Goal: Information Seeking & Learning: Learn about a topic

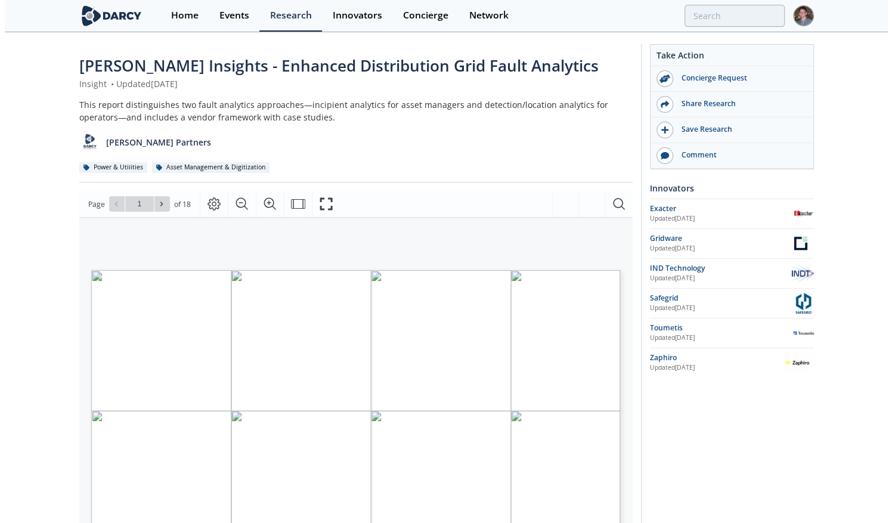
scroll to position [119, 0]
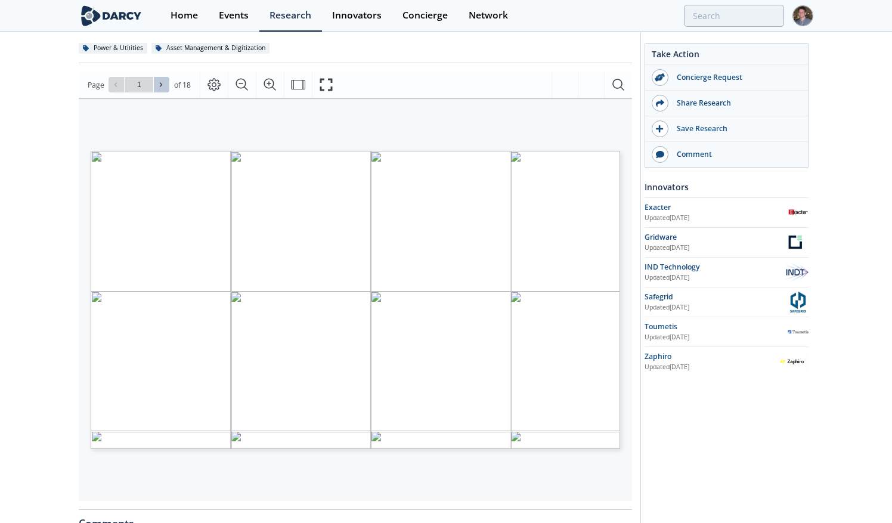
click at [159, 88] on icon at bounding box center [160, 84] width 7 height 7
type input "3"
click at [159, 88] on icon at bounding box center [160, 84] width 7 height 7
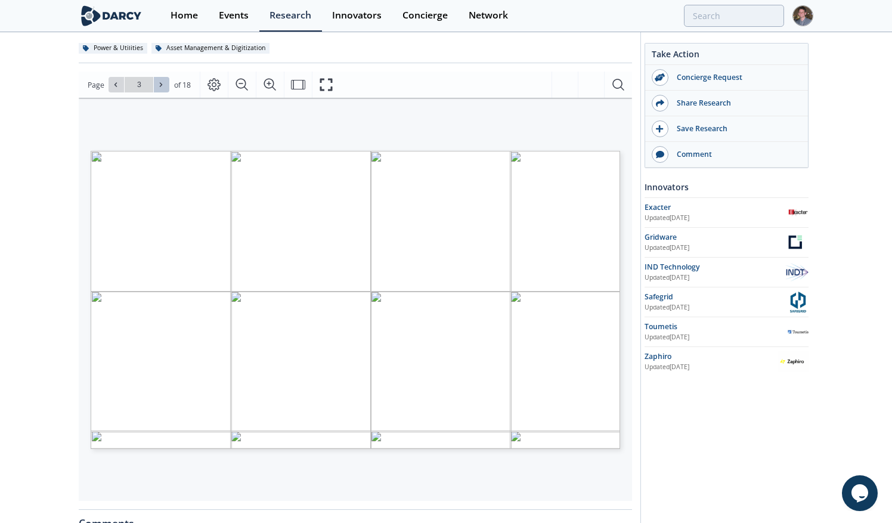
type input "4"
click at [159, 88] on icon at bounding box center [160, 84] width 7 height 7
type input "5"
click at [320, 83] on icon "Fullscreen" at bounding box center [326, 84] width 14 height 14
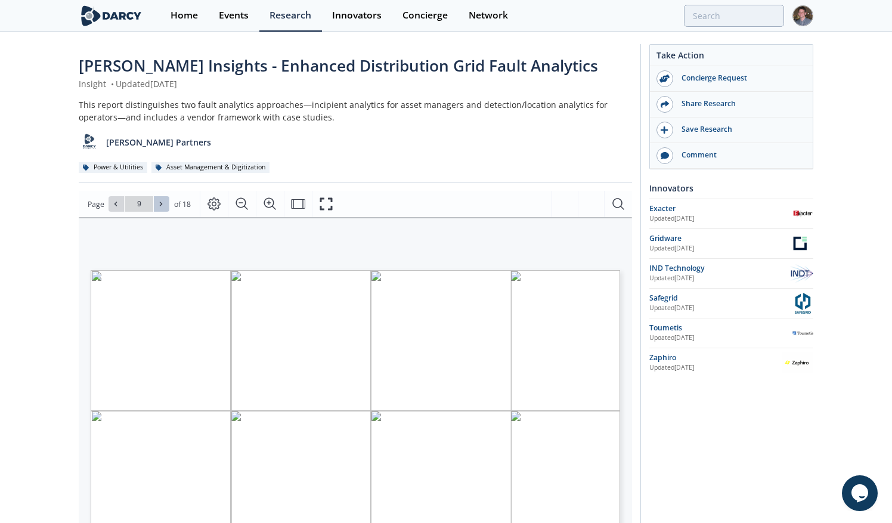
click at [165, 207] on span at bounding box center [161, 204] width 8 height 8
type input "11"
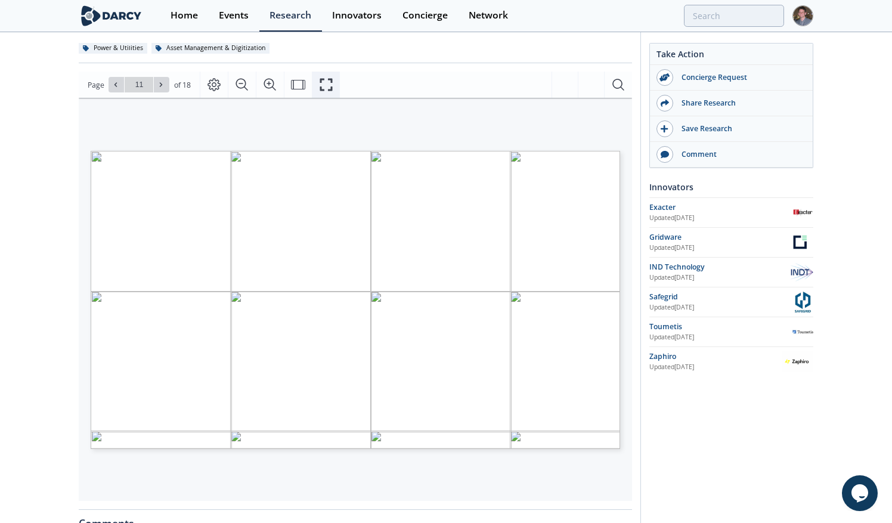
click at [322, 83] on icon "Fullscreen" at bounding box center [326, 84] width 14 height 14
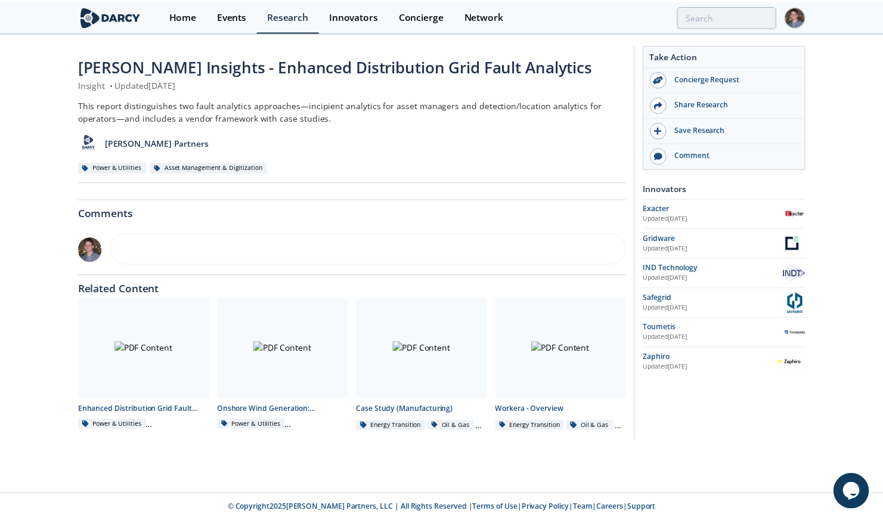
scroll to position [0, 0]
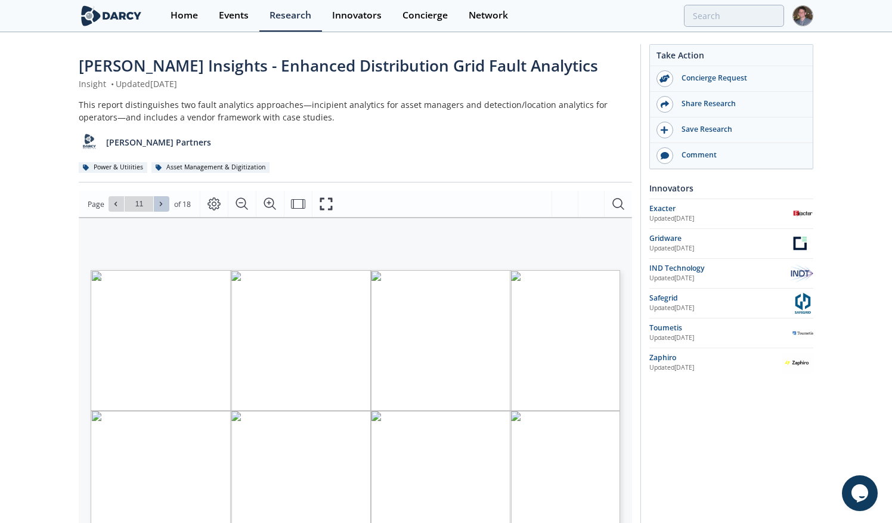
click at [161, 199] on button at bounding box center [161, 203] width 15 height 15
type input "12"
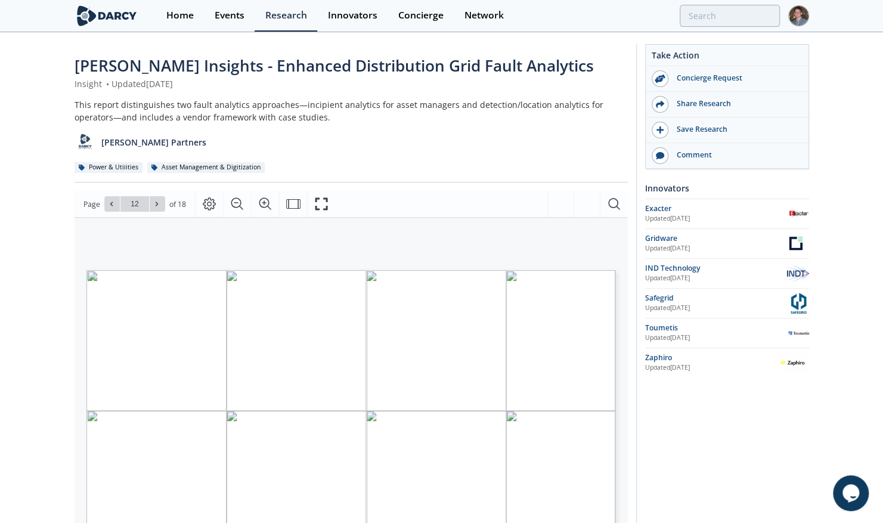
type input "13"
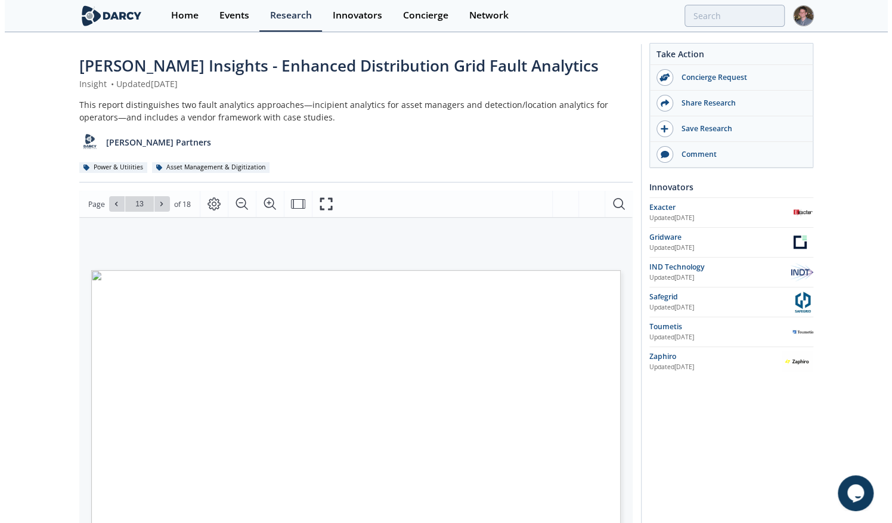
scroll to position [60, 0]
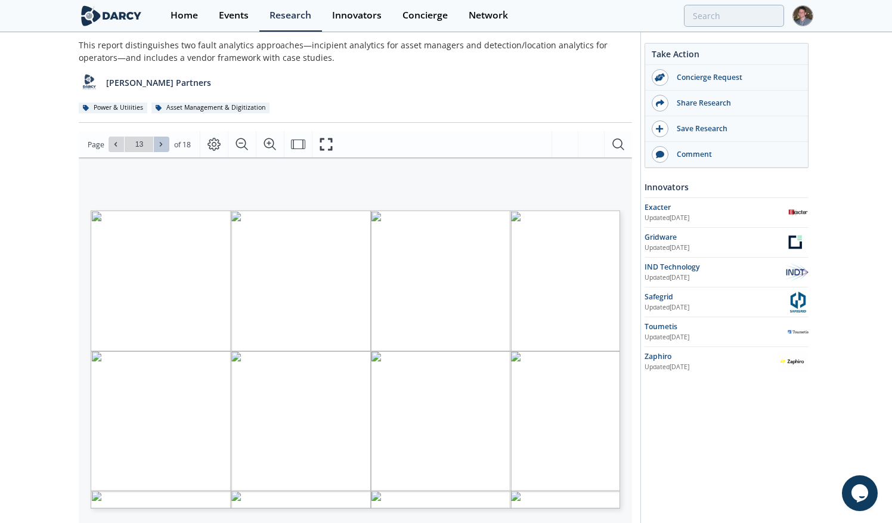
click at [161, 144] on icon at bounding box center [161, 144] width 2 height 4
type input "14"
drag, startPoint x: 333, startPoint y: 141, endPoint x: 335, endPoint y: 185, distance: 44.2
click at [333, 141] on button "Fullscreen" at bounding box center [326, 144] width 28 height 26
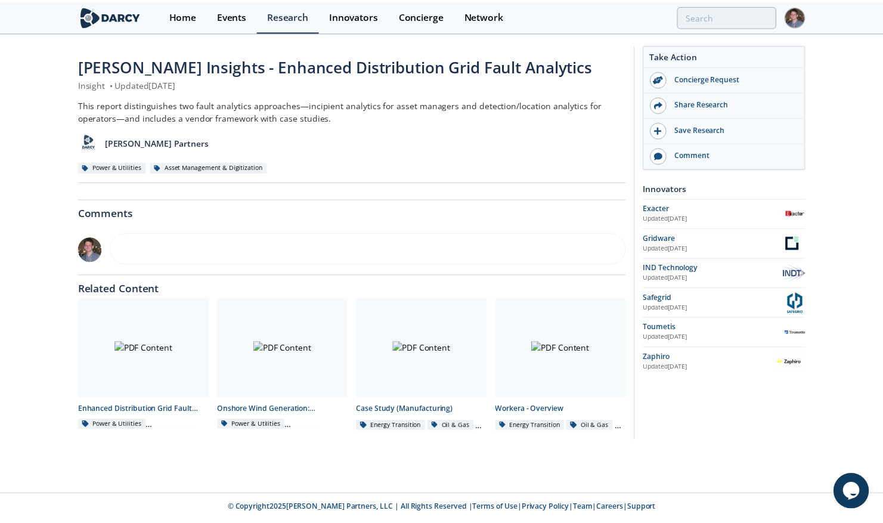
scroll to position [0, 0]
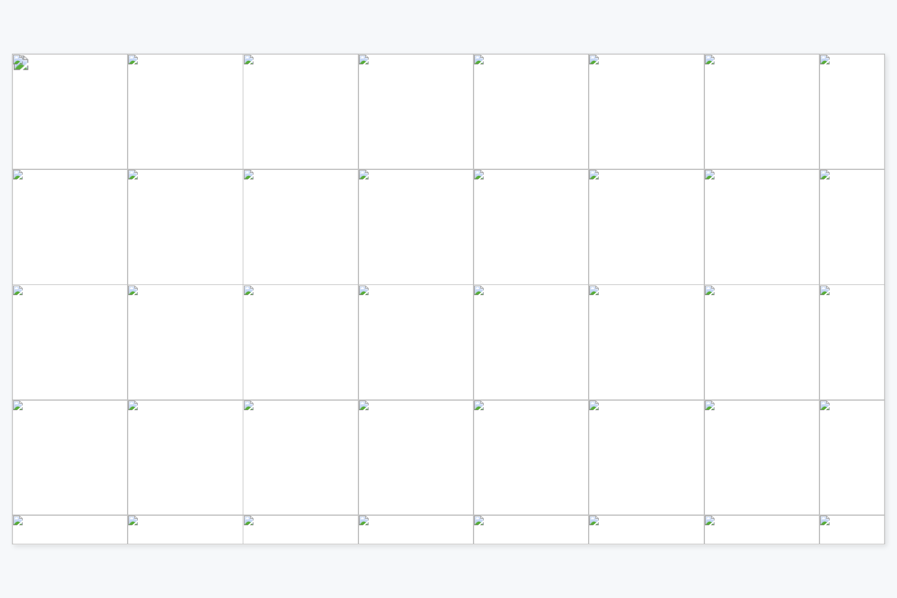
click at [353, 36] on div "Background National Grid sought to shift from reactive to proactive maintenance…" at bounding box center [442, 251] width 885 height 503
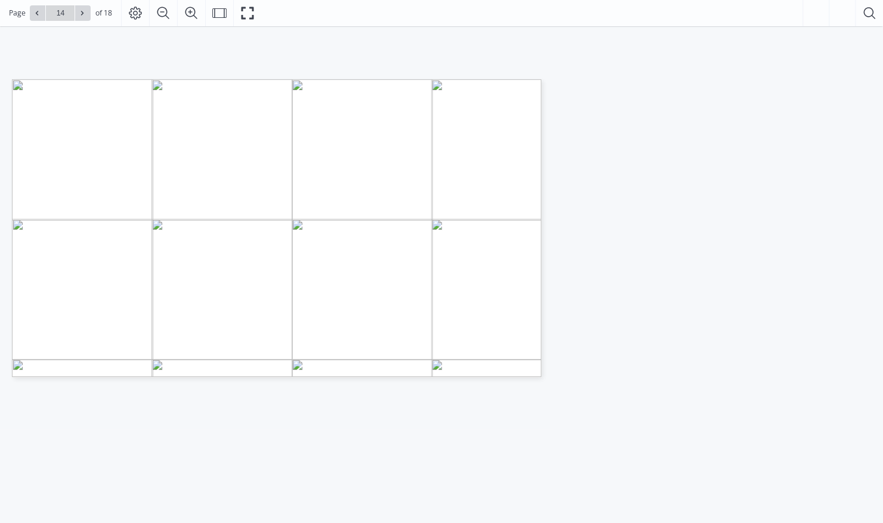
scroll to position [179, 0]
